Goal: Transaction & Acquisition: Purchase product/service

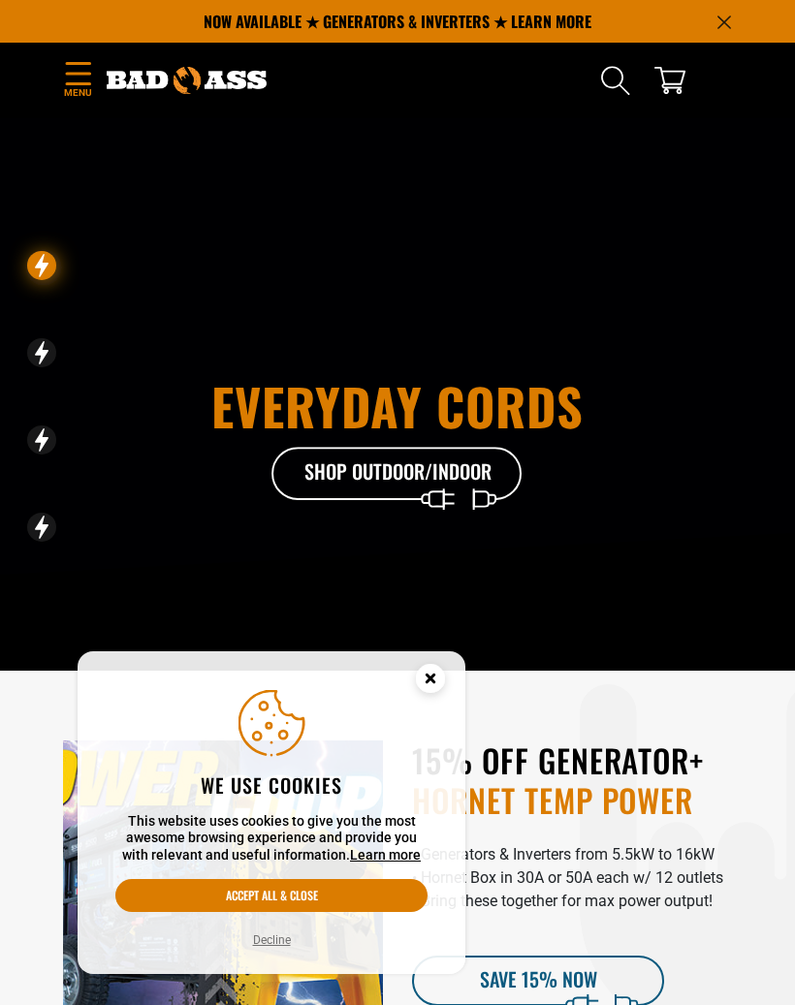
click at [432, 678] on icon "Cookie Consent" at bounding box center [430, 678] width 7 height 7
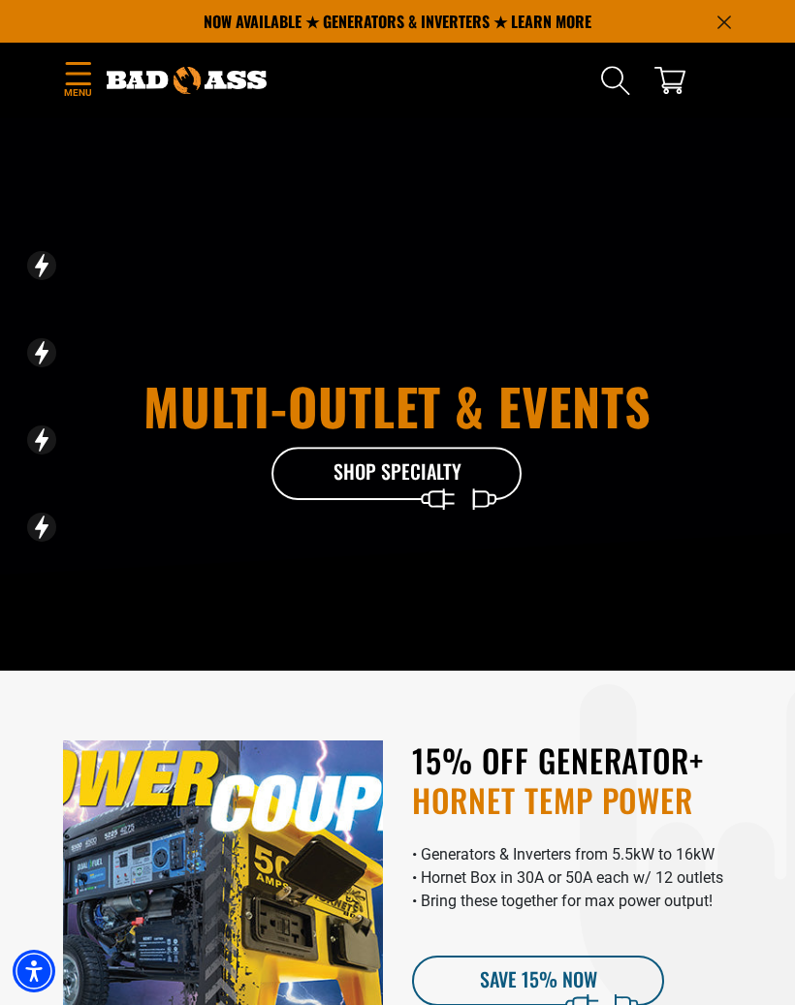
click at [75, 74] on icon "Menu" at bounding box center [78, 73] width 24 height 22
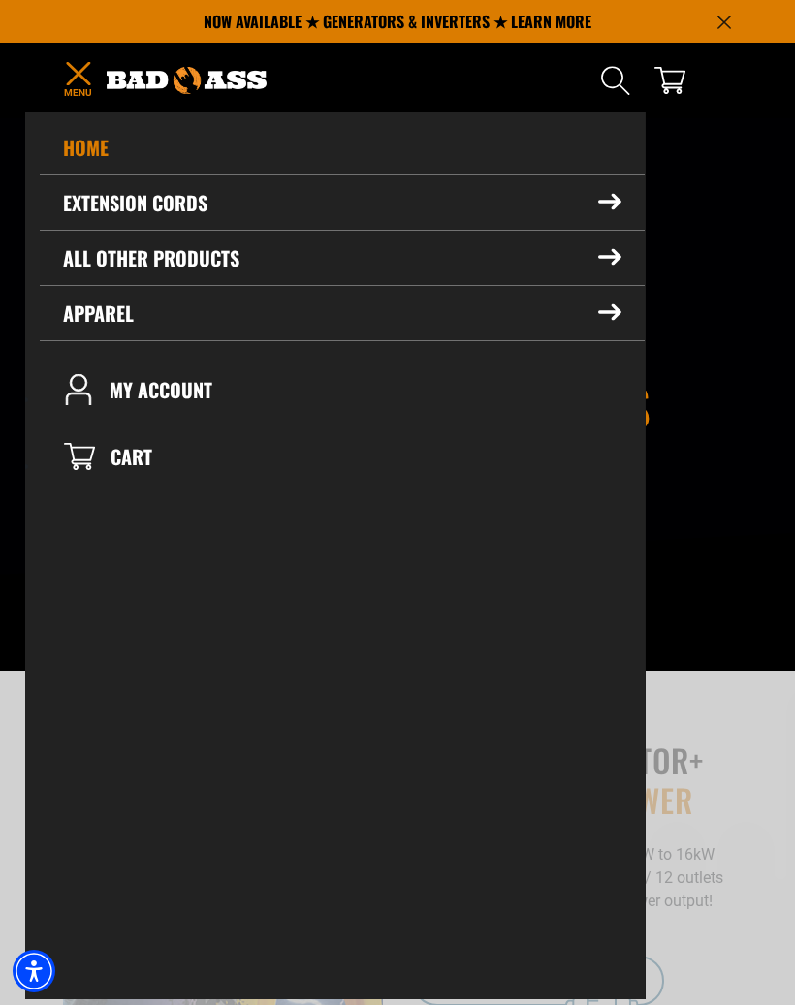
click at [340, 259] on summary "All Other Products" at bounding box center [342, 258] width 605 height 54
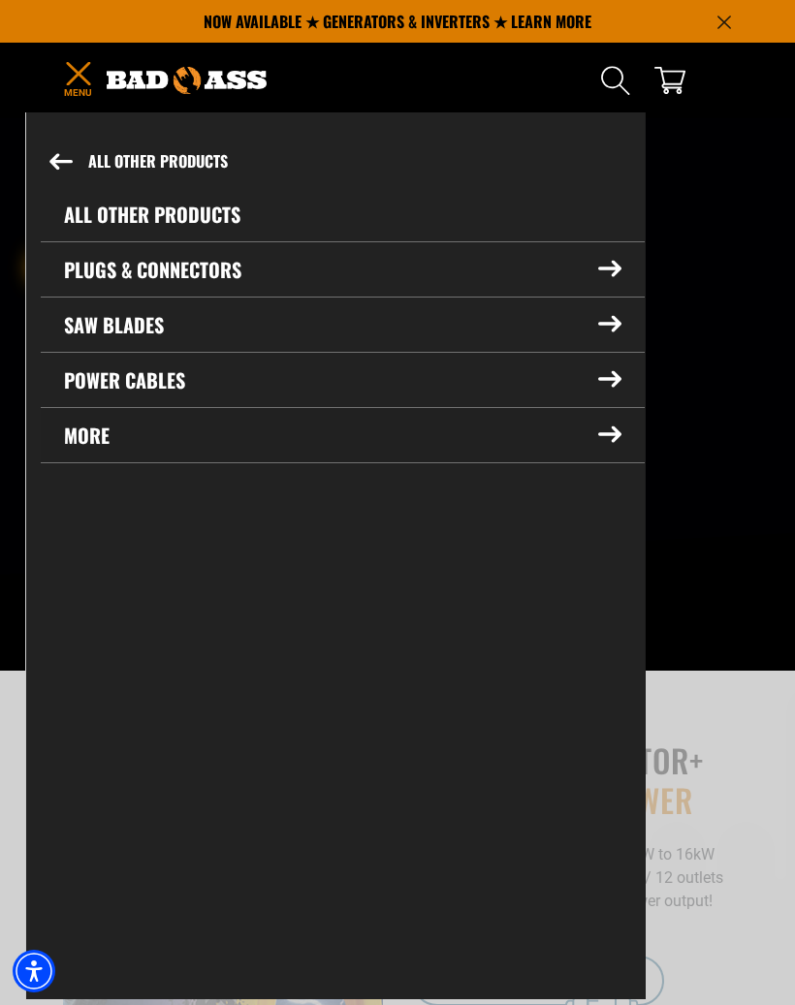
click at [212, 432] on summary "More" at bounding box center [343, 435] width 604 height 54
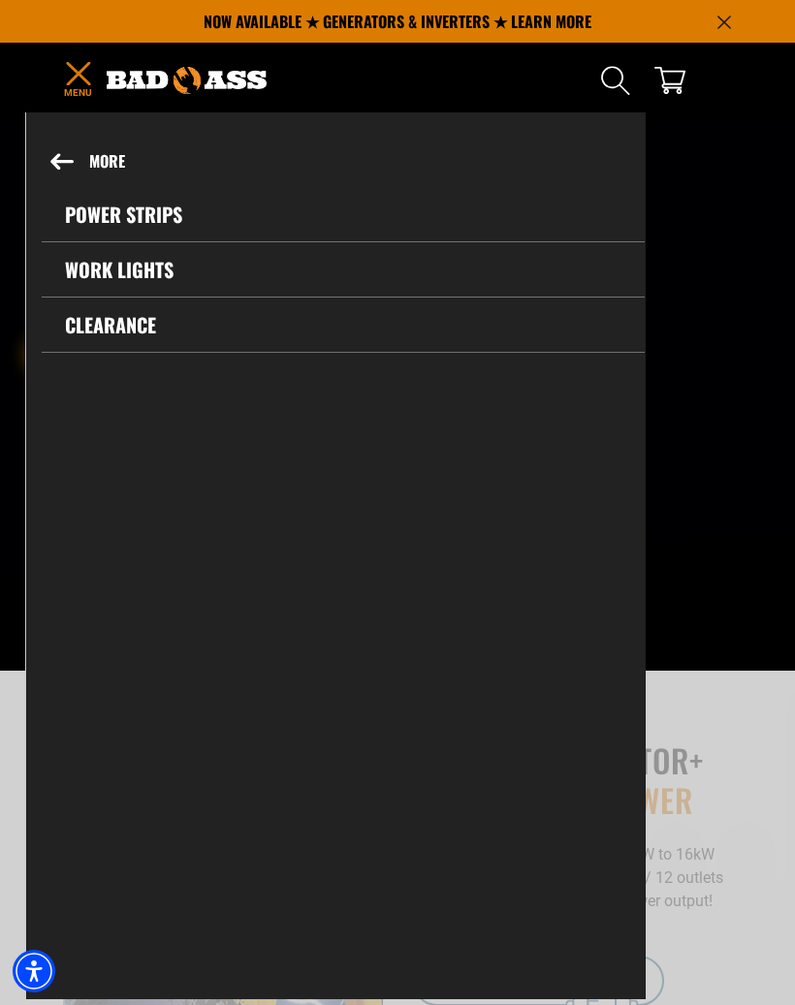
click at [89, 162] on button "More" at bounding box center [335, 161] width 617 height 51
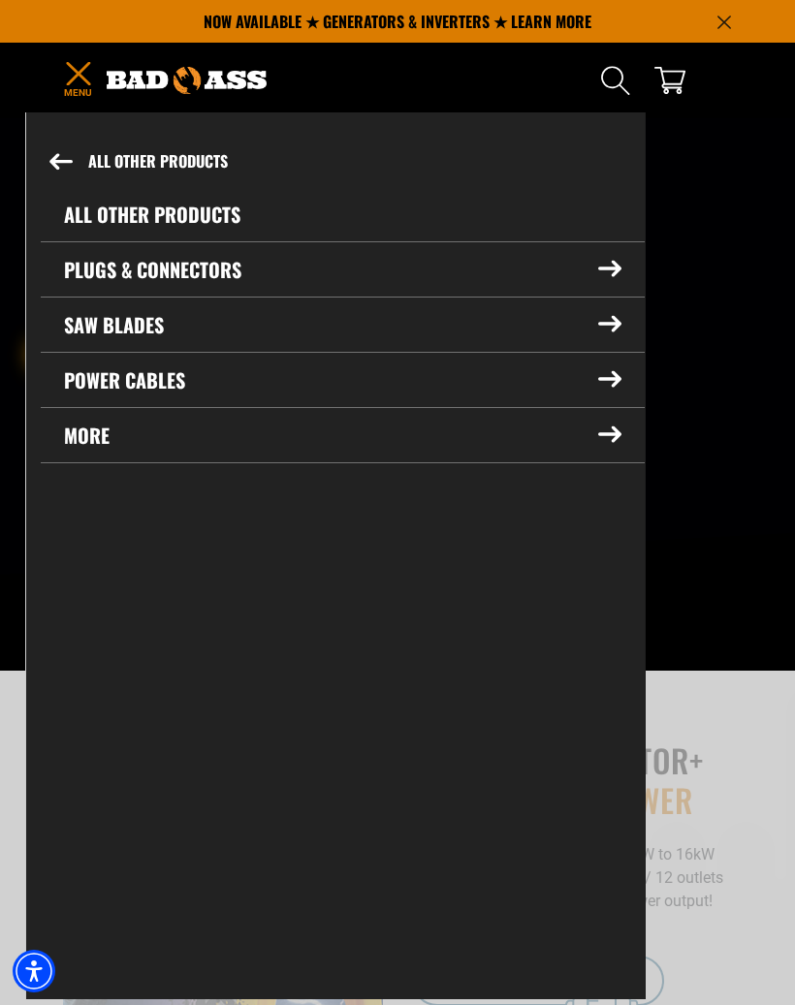
click at [59, 151] on button "All Other Products" at bounding box center [335, 161] width 618 height 51
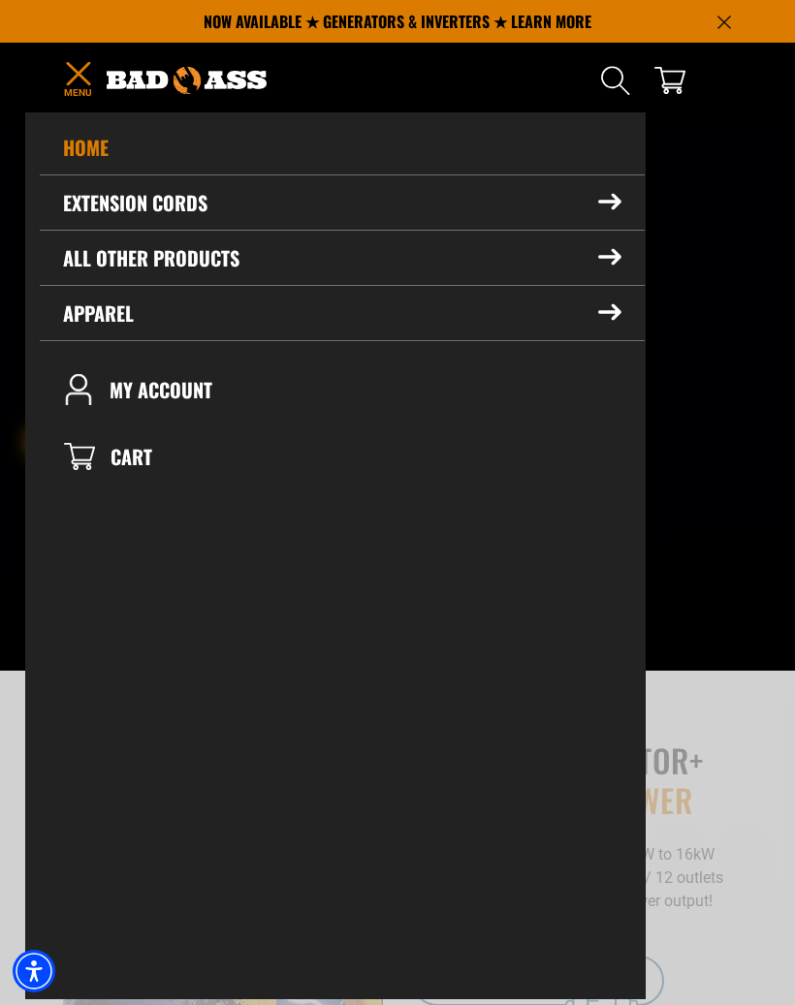
click at [81, 149] on link "Home" at bounding box center [342, 147] width 605 height 54
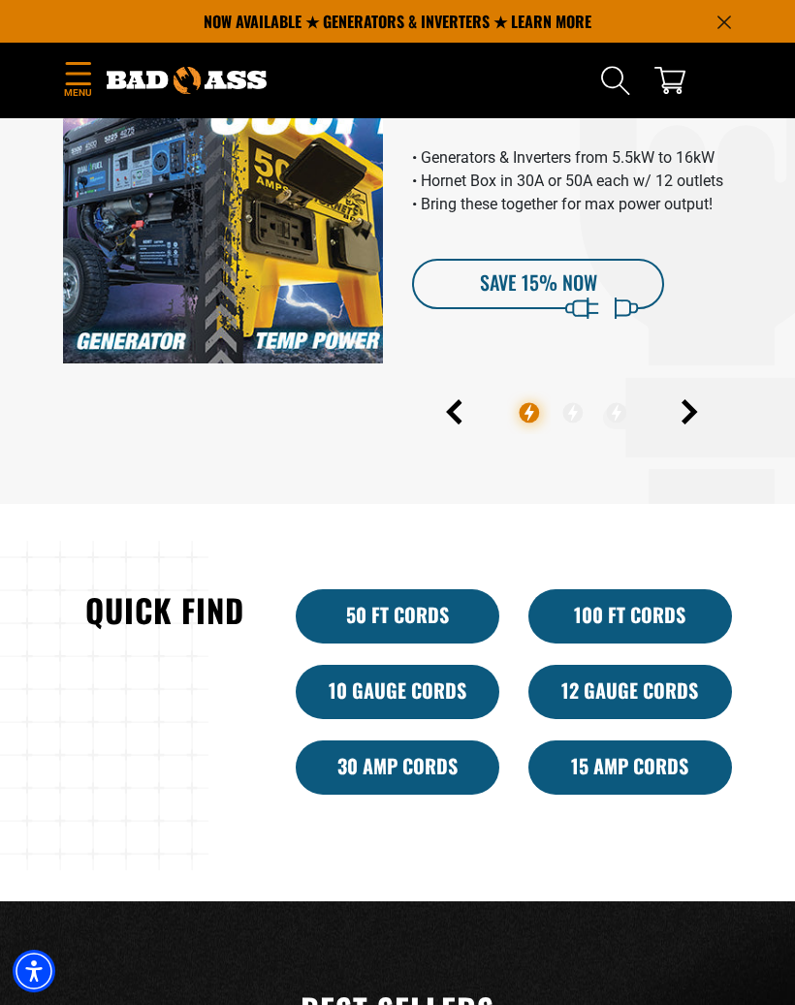
scroll to position [696, 0]
click at [131, 237] on img at bounding box center [223, 205] width 320 height 320
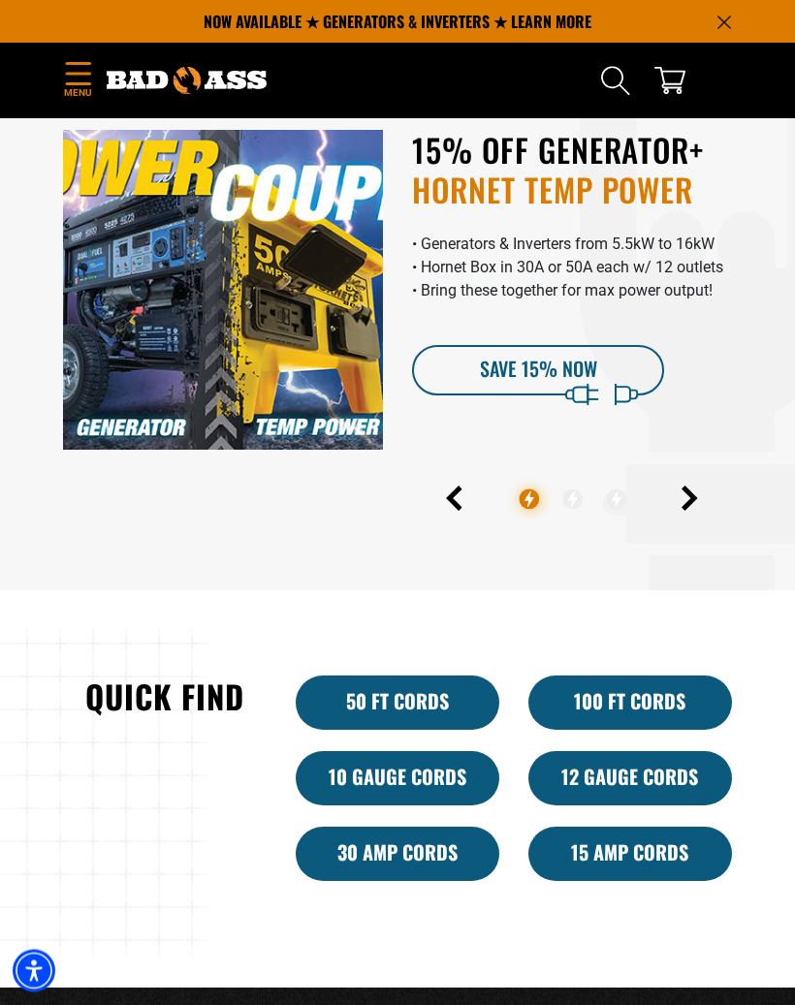
scroll to position [609, 0]
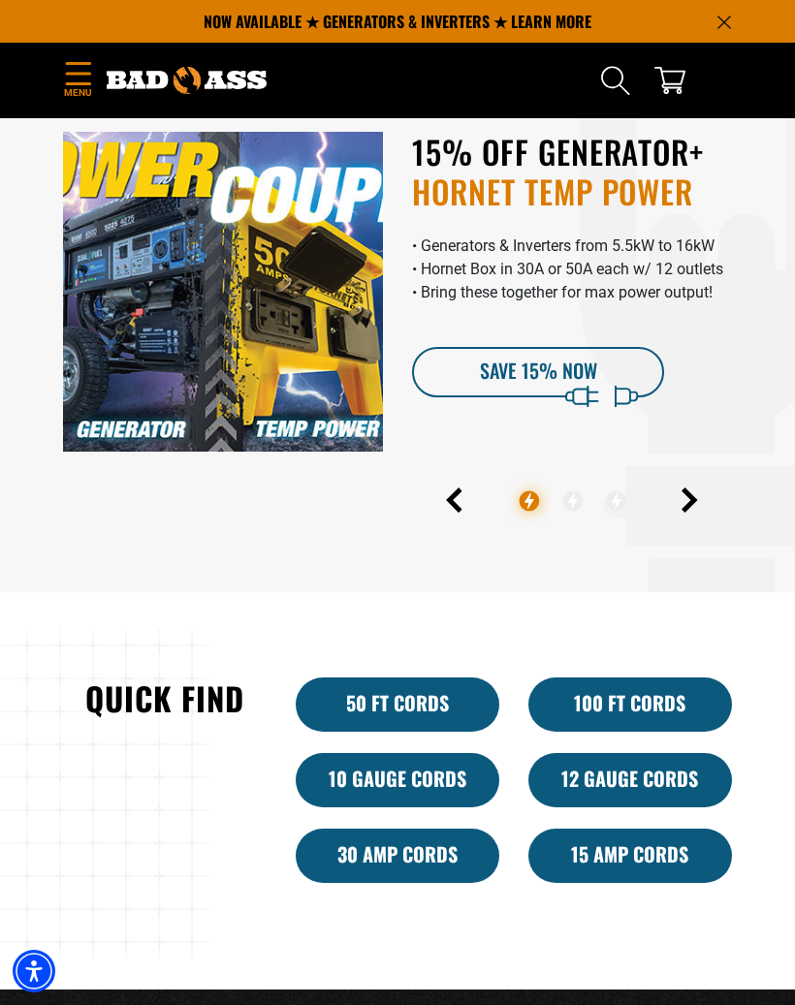
click at [568, 152] on h2 "15% OFF GENERATOR+ HORNET TEMP POWER" at bounding box center [572, 171] width 320 height 79
click at [689, 513] on icon "Next" at bounding box center [689, 500] width 16 height 25
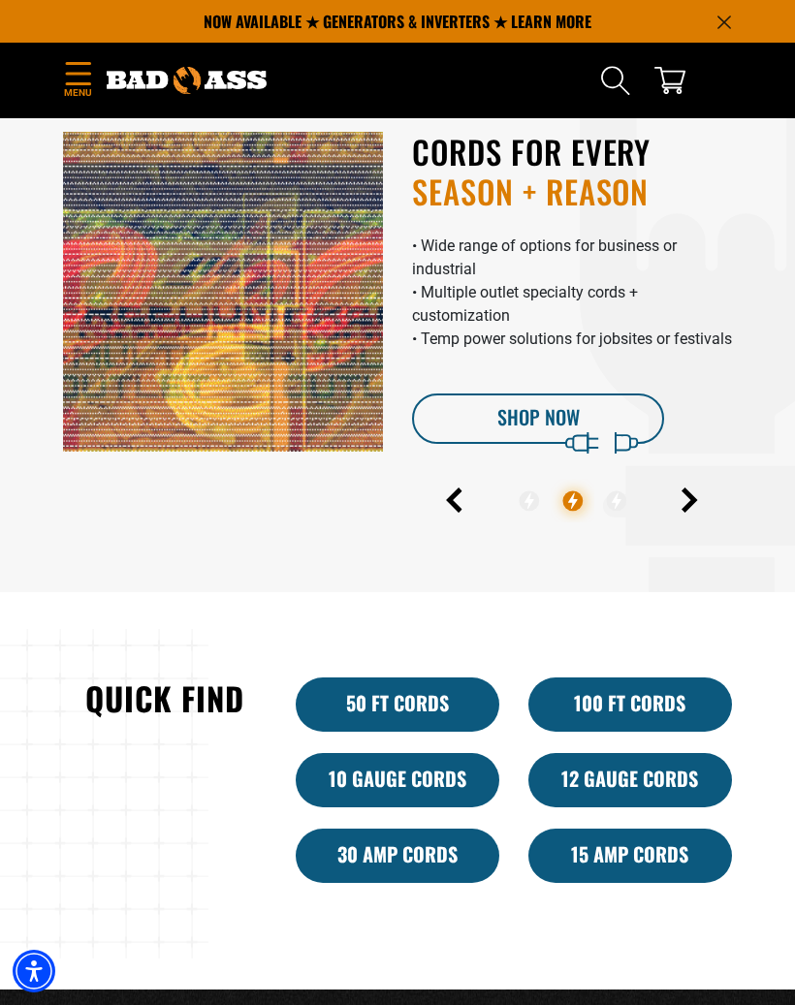
click at [697, 509] on icon "Next" at bounding box center [689, 500] width 16 height 25
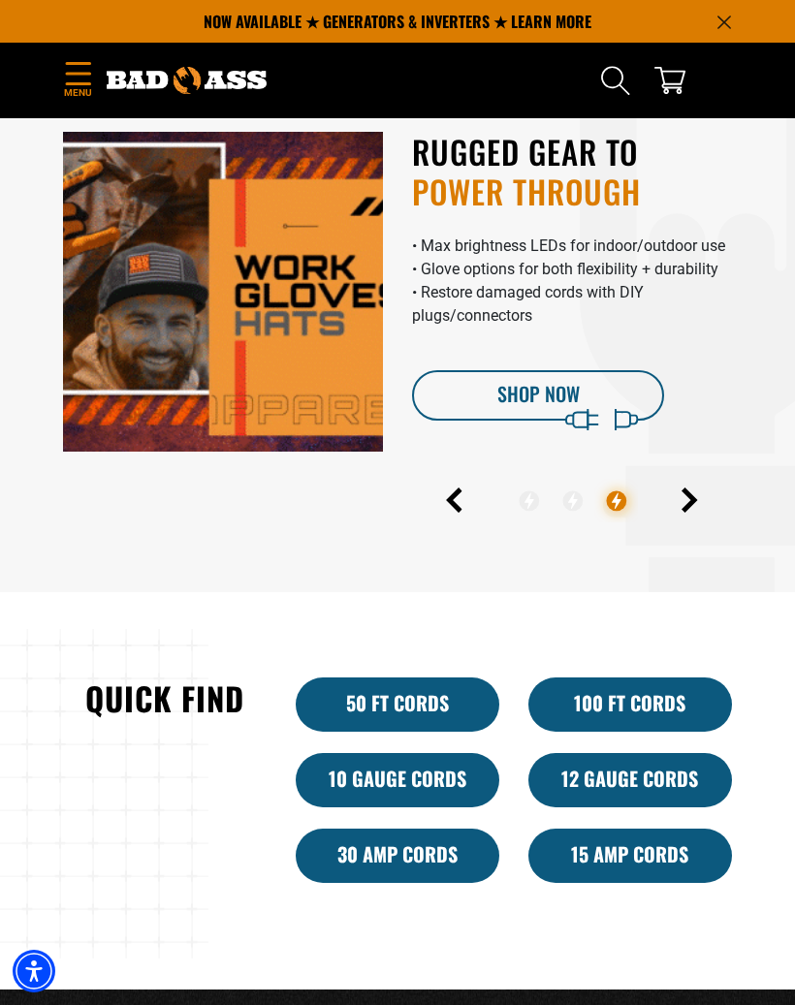
click at [429, 508] on div at bounding box center [571, 494] width 349 height 55
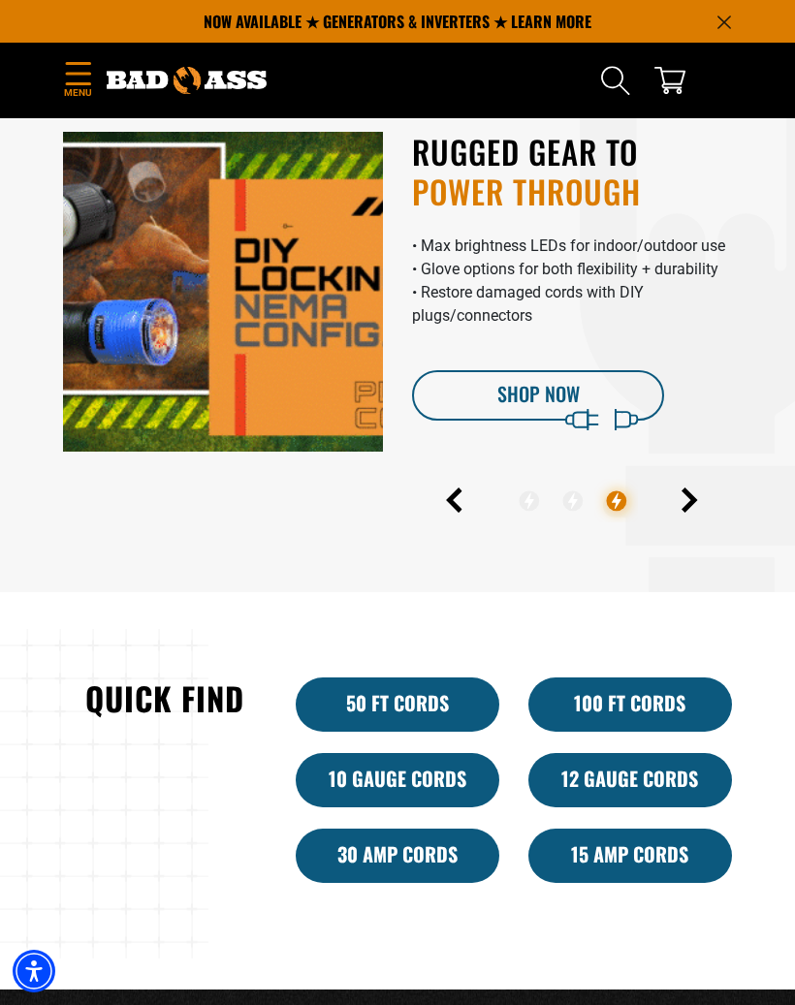
click at [443, 492] on div at bounding box center [571, 494] width 349 height 55
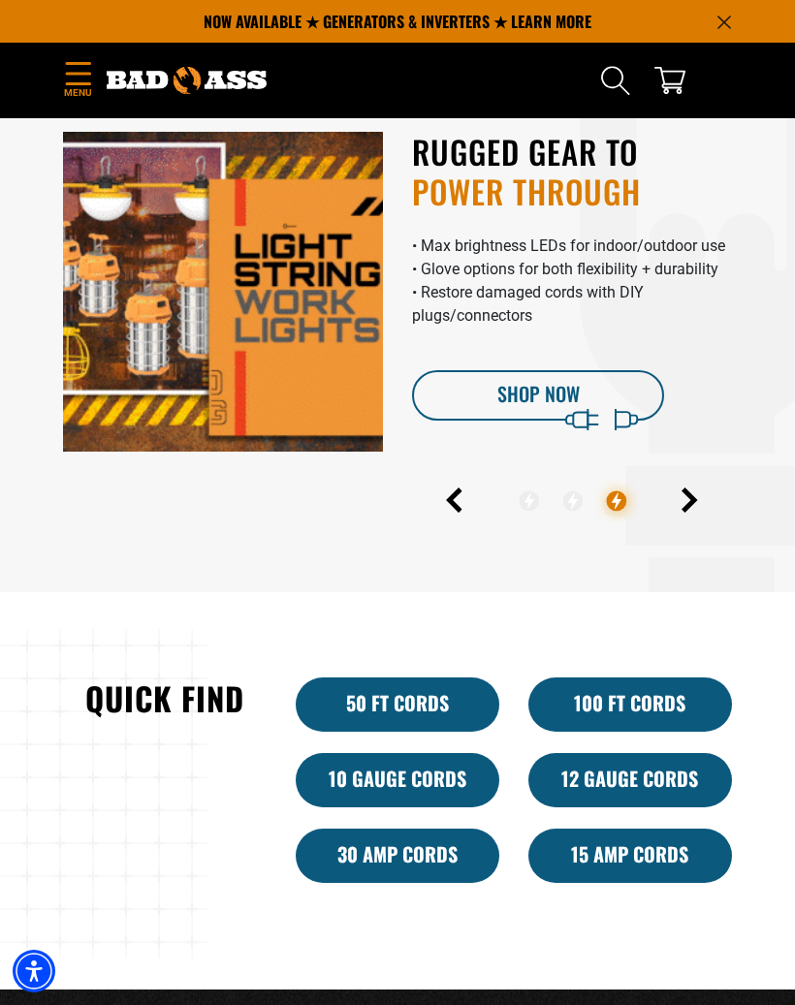
click at [450, 512] on icon "Previous" at bounding box center [455, 501] width 11 height 22
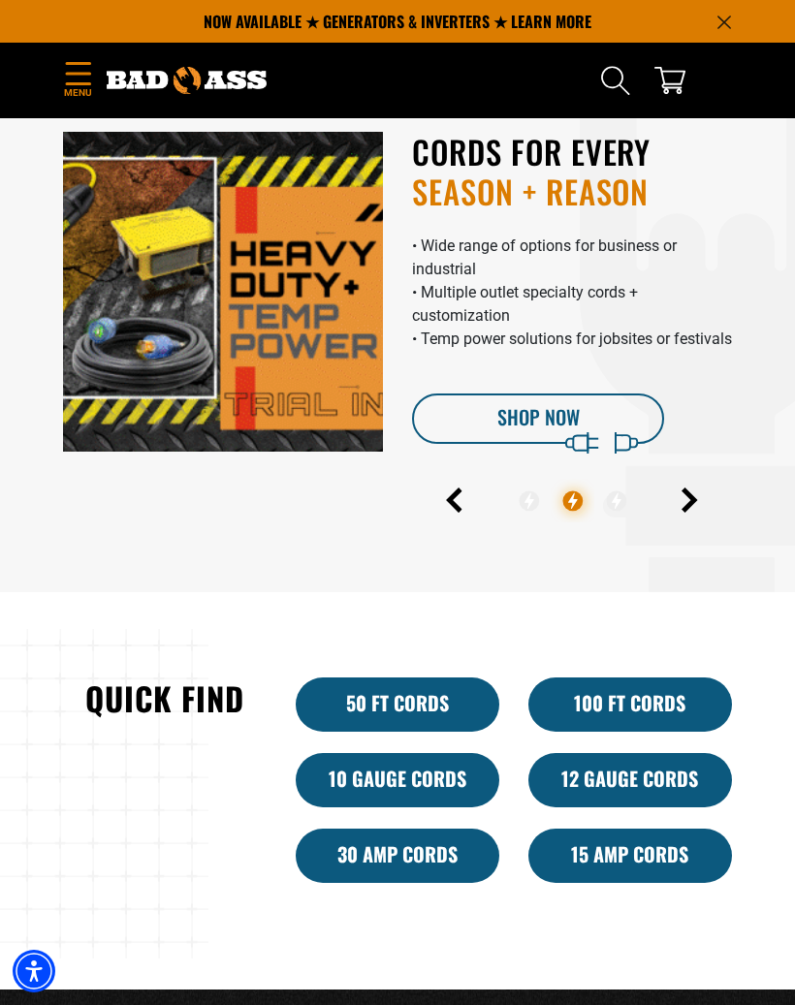
click at [461, 503] on icon "Previous" at bounding box center [454, 500] width 16 height 25
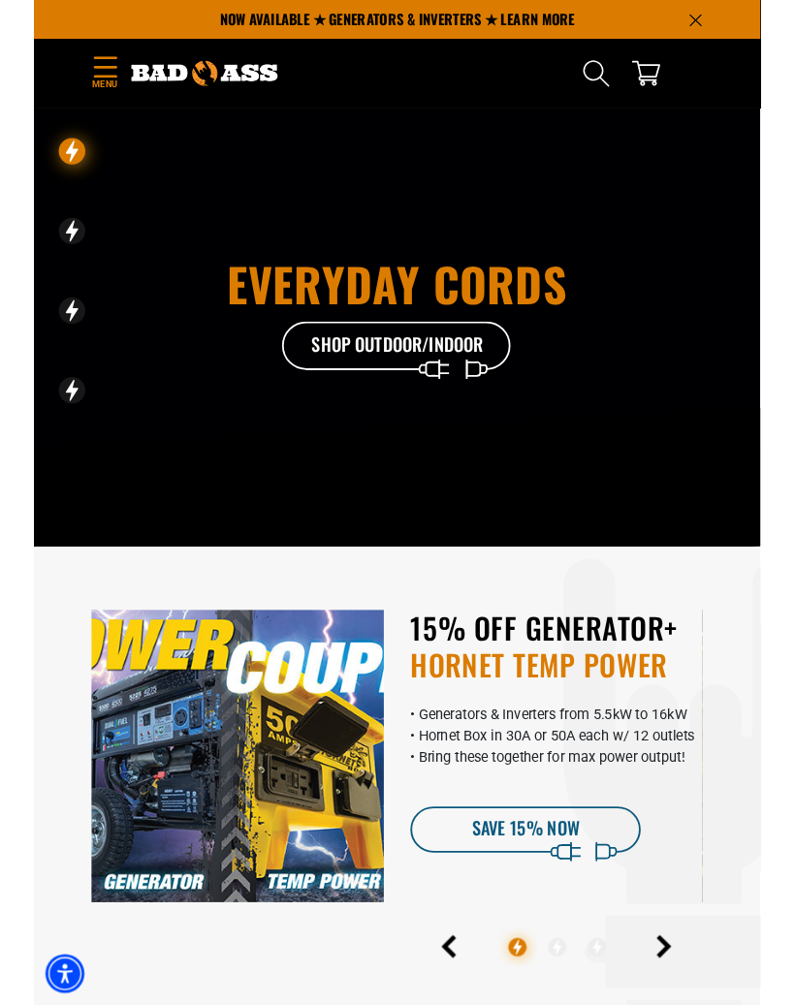
scroll to position [125, 0]
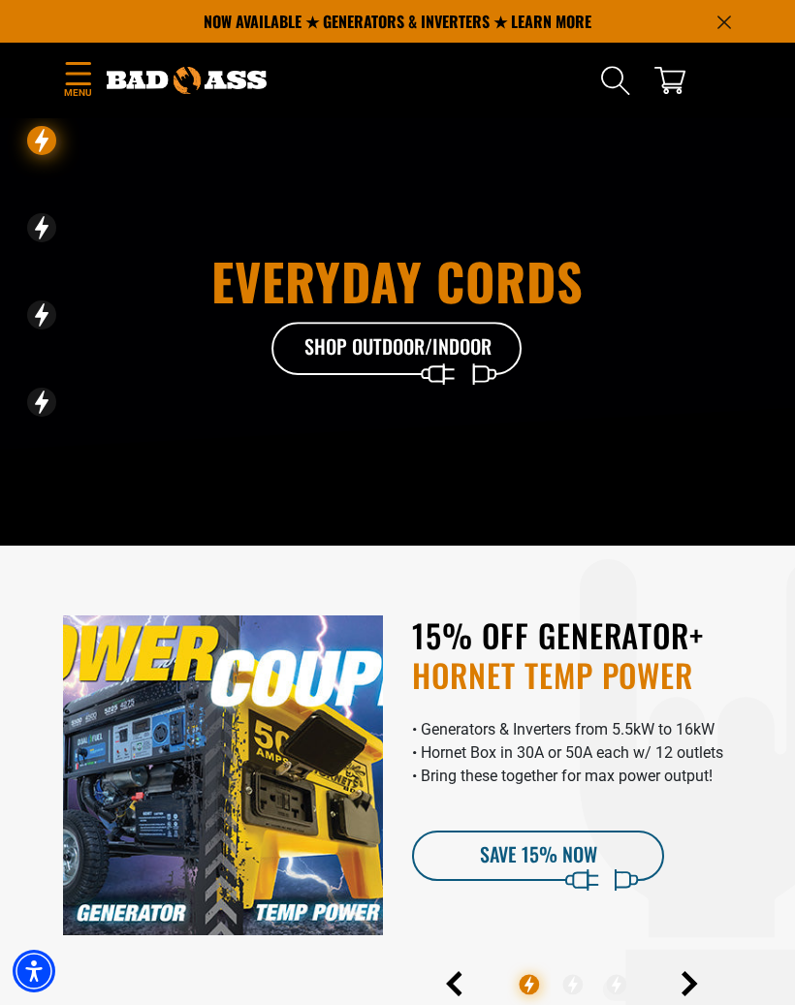
click at [388, 357] on icon at bounding box center [397, 353] width 252 height 63
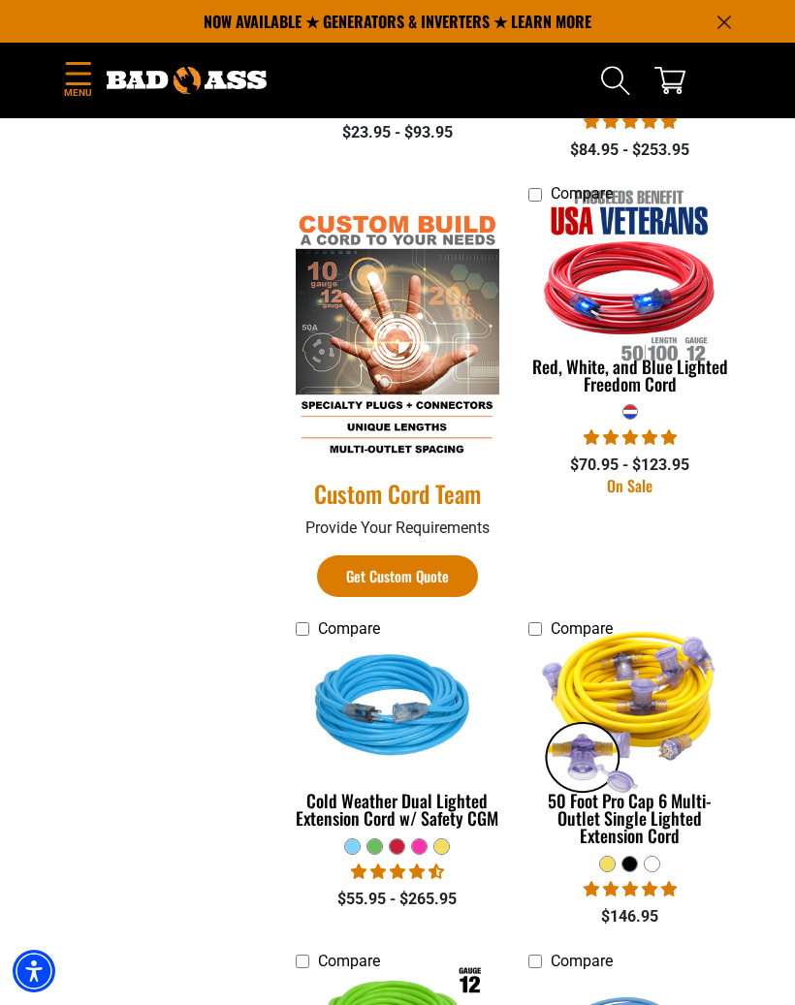
scroll to position [918, 0]
